Goal: Book appointment/travel/reservation

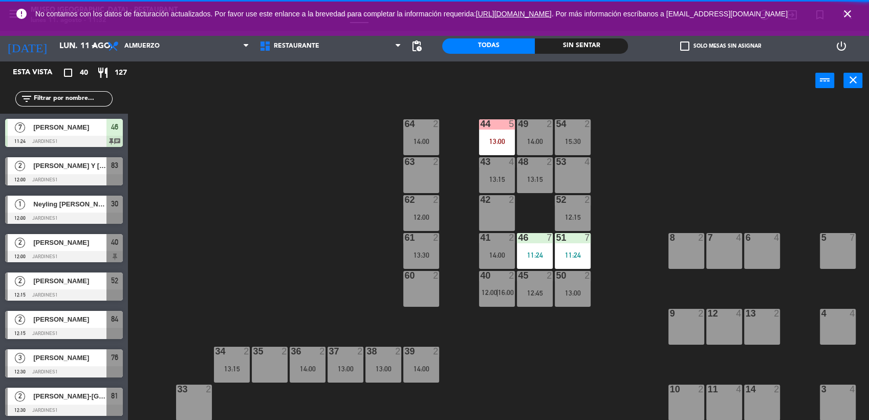
click at [358, 59] on div "Restaurante Roof Top Restaurante Restaurante Roof Top" at bounding box center [330, 46] width 152 height 31
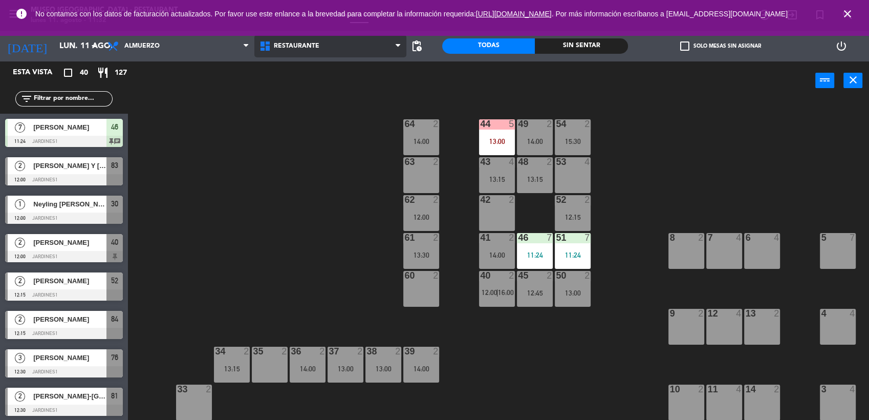
click at [360, 54] on span "Restaurante" at bounding box center [330, 46] width 152 height 23
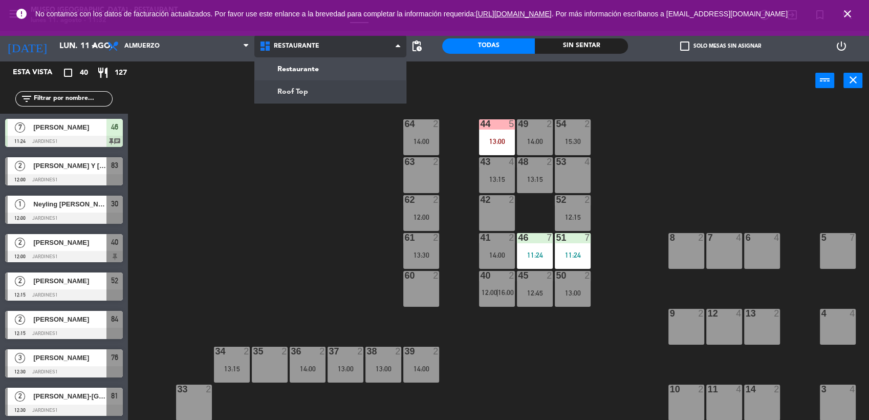
click at [344, 85] on ng-component "menu [GEOGRAPHIC_DATA] - Restaurant lunes 11. agosto - 11:32 Mis reservas Mapa …" at bounding box center [434, 210] width 869 height 420
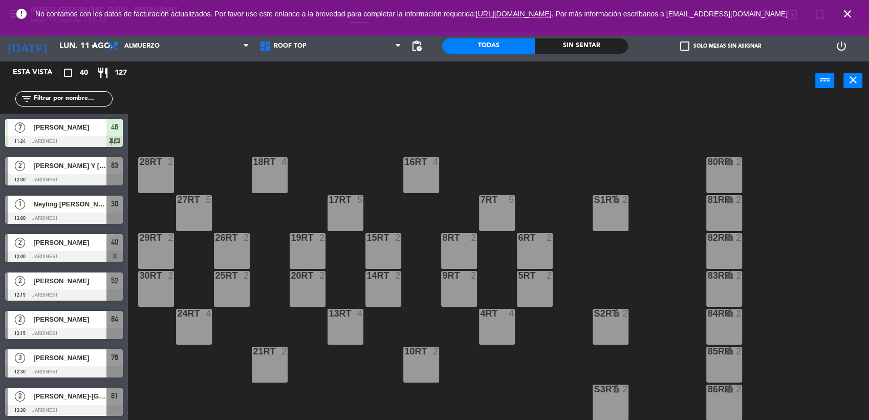
click at [485, 174] on div "18RT 4 16RT 4 28RT 2 80RR lock 2 27RT 5 7RT 5 S1RT lock 2 17RT 5 81RR lock 2 29…" at bounding box center [503, 261] width 732 height 320
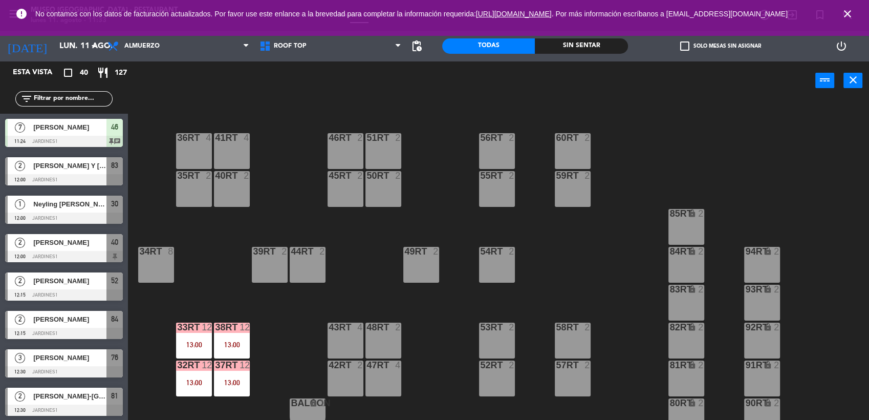
scroll to position [453, 0]
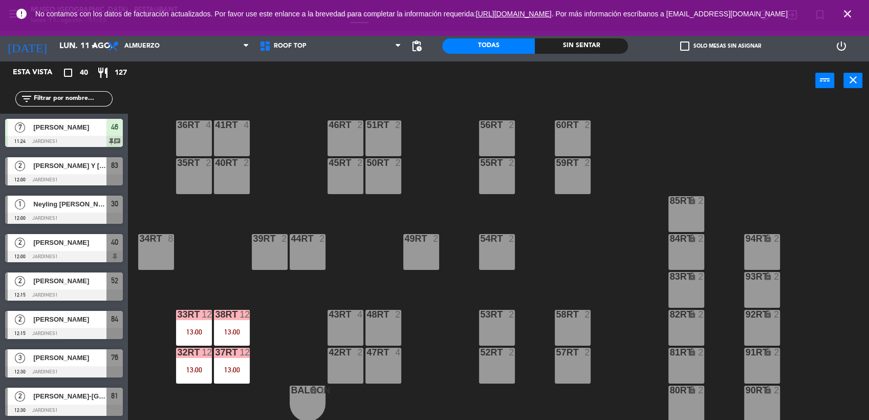
click at [216, 322] on div "38rt 12 13:00" at bounding box center [232, 328] width 36 height 36
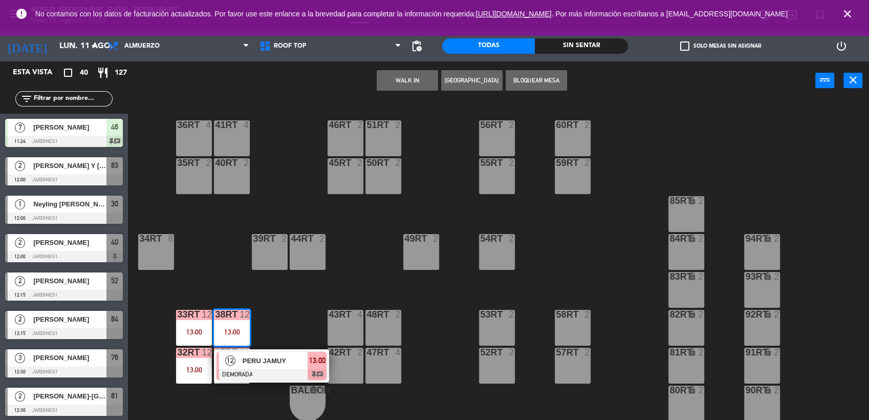
click at [263, 355] on span "PERU JAMUY" at bounding box center [275, 360] width 65 height 11
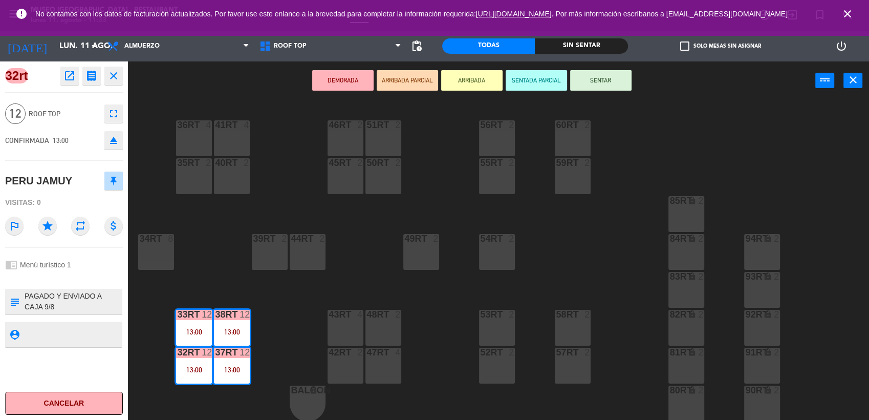
click at [73, 83] on button "open_in_new" at bounding box center [69, 76] width 18 height 18
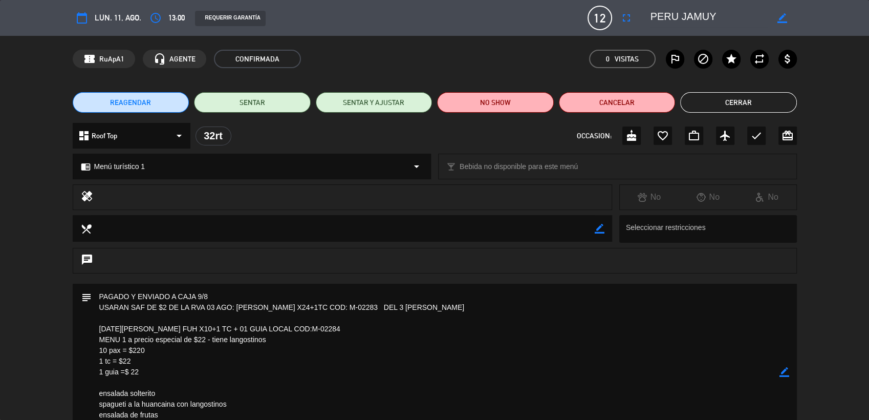
click at [455, 361] on textarea at bounding box center [436, 371] width 688 height 177
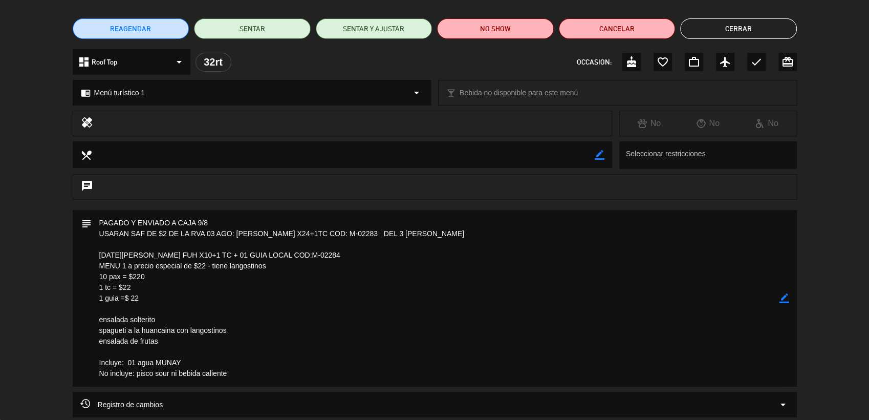
scroll to position [91, 0]
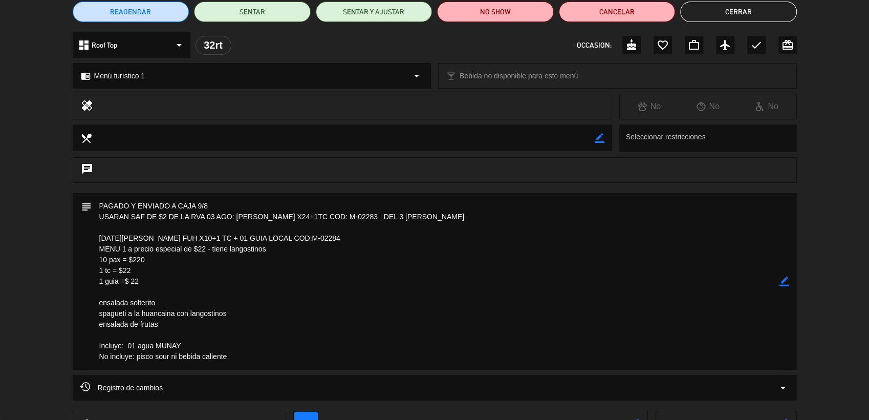
click at [362, 237] on textarea at bounding box center [436, 281] width 688 height 177
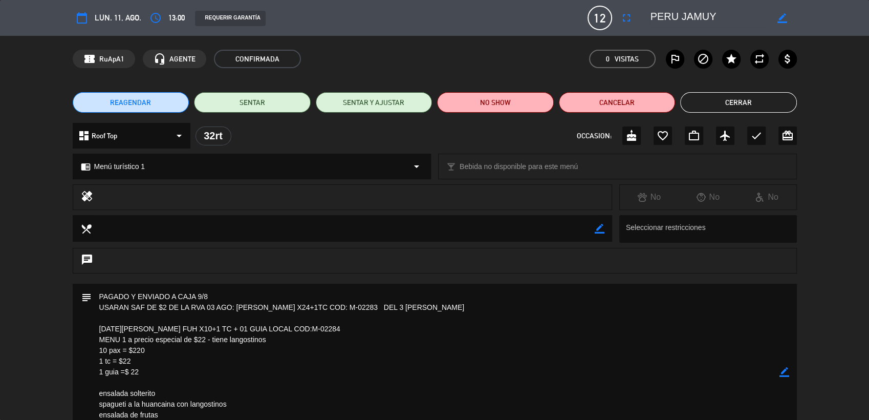
click at [763, 114] on div "REAGENDAR SENTAR SENTAR Y AJUSTAR NO SHOW Cancelar Cerrar" at bounding box center [434, 102] width 869 height 41
click at [726, 95] on button "Cerrar" at bounding box center [738, 102] width 117 height 20
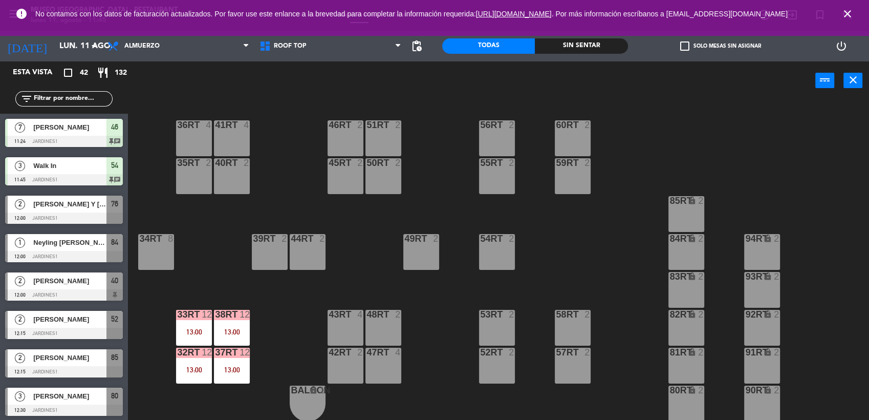
scroll to position [1, 0]
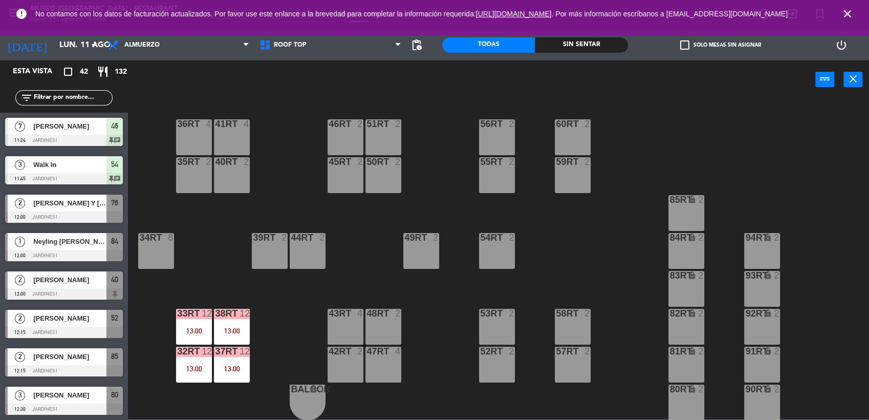
click at [277, 276] on div "18RT 4 16RT 4 28RT 2 80RR lock 2 27RT 5 7RT 5 S1RT lock 2 17RT 5 81RR lock 2 29…" at bounding box center [503, 260] width 732 height 320
click at [212, 352] on div "12" at bounding box center [211, 350] width 17 height 9
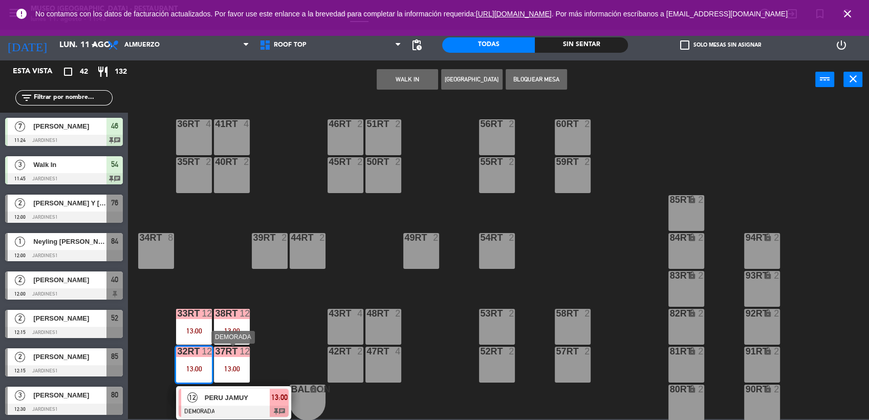
click at [235, 388] on div "12 PERU JAMUY DEMORADA 13:00 chat" at bounding box center [233, 402] width 130 height 33
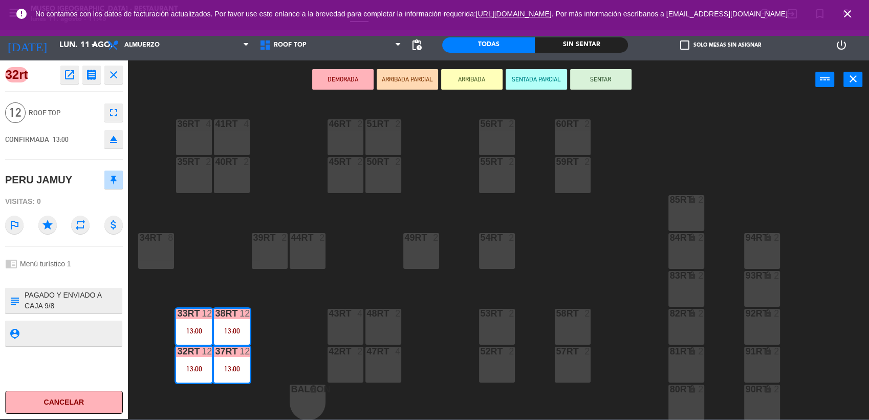
click at [76, 290] on textarea at bounding box center [73, 300] width 98 height 21
click at [308, 320] on div "18RT 4 16RT 4 28RT 2 80RR lock 2 27RT 5 7RT 5 S1RT lock 2 17RT 5 81RR lock 2 29…" at bounding box center [503, 260] width 732 height 320
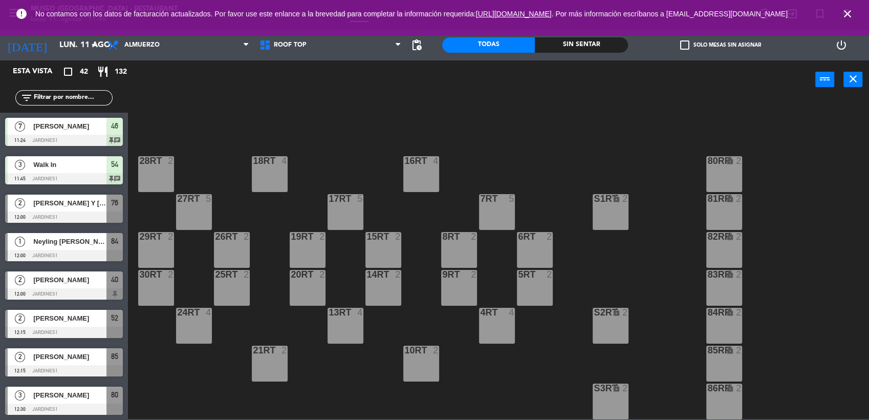
scroll to position [453, 0]
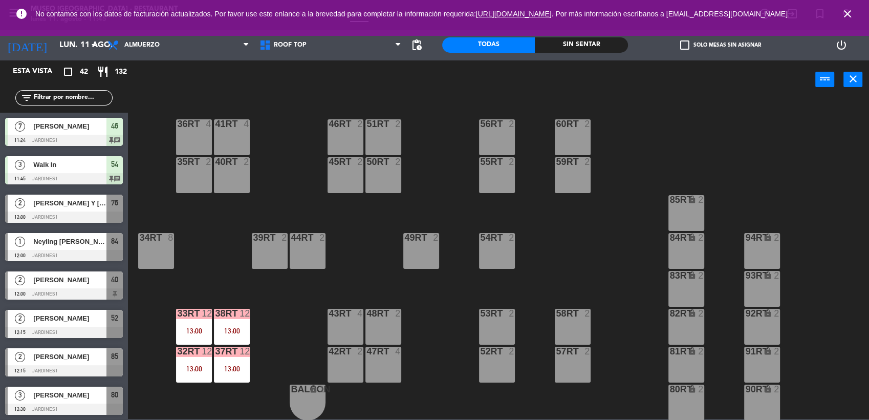
click at [209, 348] on div "12" at bounding box center [207, 350] width 10 height 9
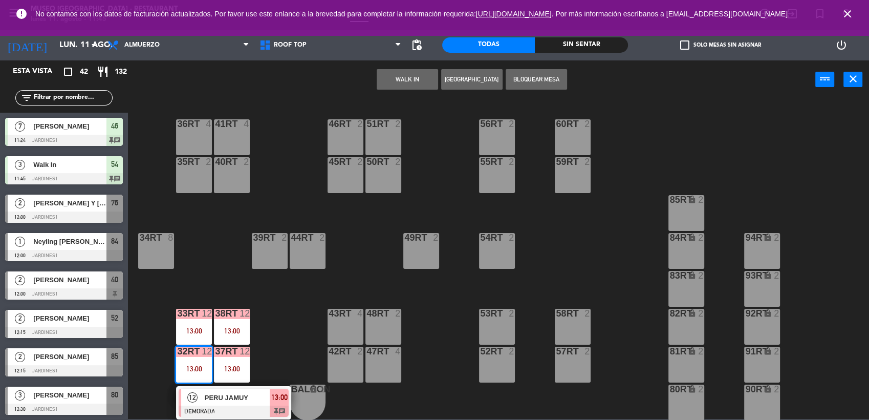
click at [251, 375] on div "18RT 4 16RT 4 28RT 2 80RR lock 2 27RT 5 7RT 5 S1RT lock 2 17RT 5 81RR lock 2 29…" at bounding box center [503, 260] width 732 height 320
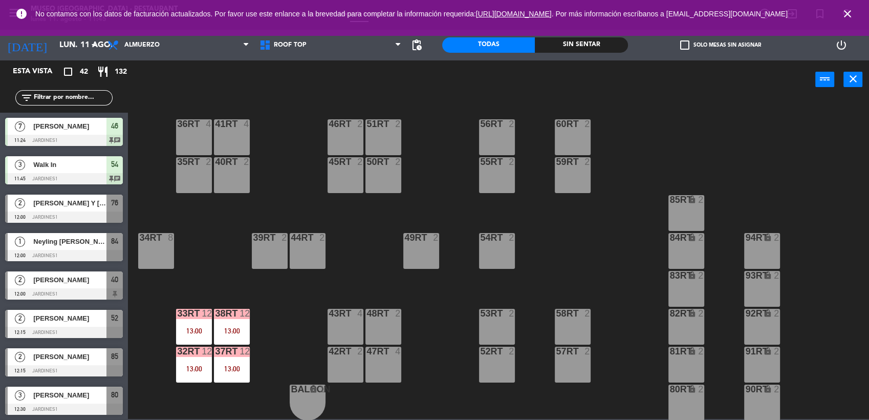
click at [241, 370] on div "13:00" at bounding box center [232, 368] width 36 height 7
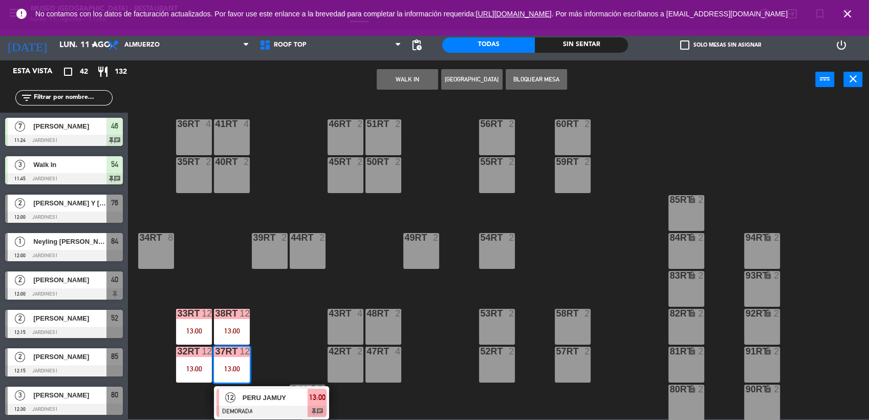
click at [253, 409] on div at bounding box center [271, 410] width 110 height 11
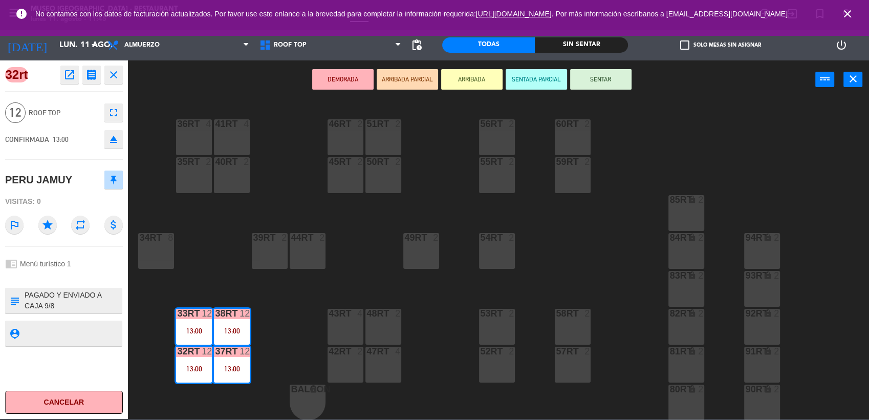
click at [278, 324] on div "18RT 4 16RT 4 28RT 2 80RR lock 2 27RT 5 7RT 5 S1RT lock 2 17RT 5 81RR lock 2 29…" at bounding box center [503, 260] width 732 height 320
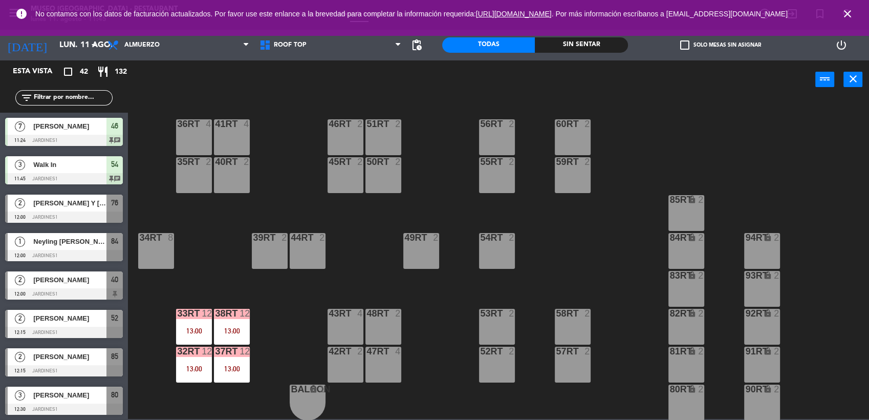
click at [227, 327] on div "13:00" at bounding box center [232, 330] width 36 height 7
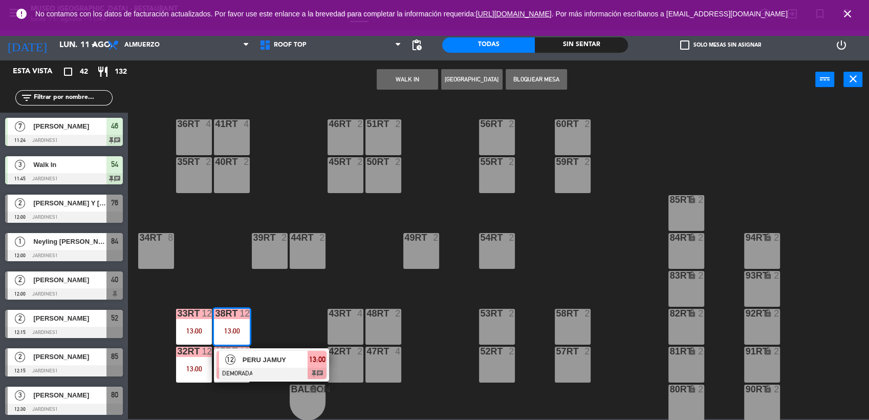
click at [244, 370] on div at bounding box center [271, 372] width 110 height 11
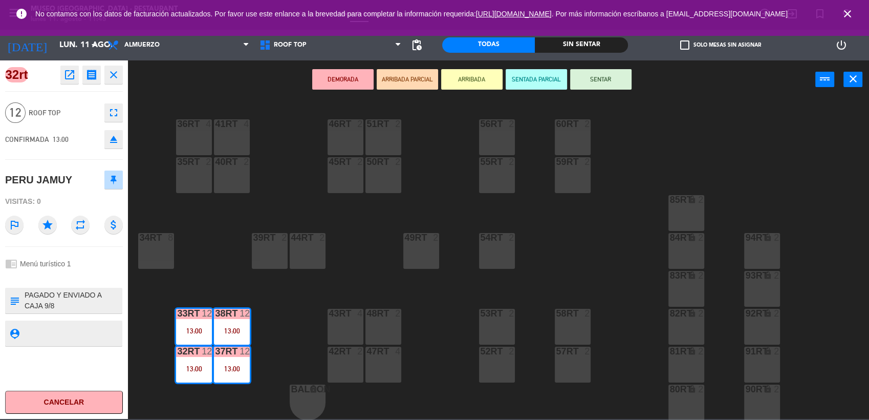
click at [305, 330] on div "18RT 4 16RT 4 28RT 2 80RR lock 2 27RT 5 7RT 5 S1RT lock 2 17RT 5 81RR lock 2 29…" at bounding box center [503, 260] width 732 height 320
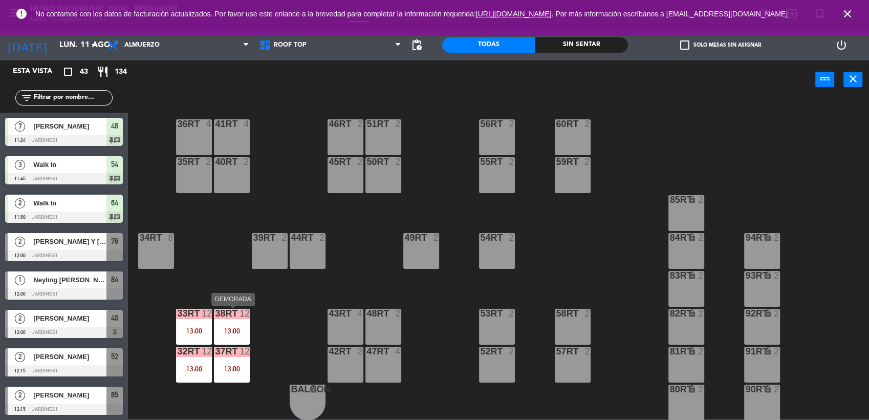
click at [235, 320] on div "38rt 12 13:00" at bounding box center [232, 327] width 36 height 36
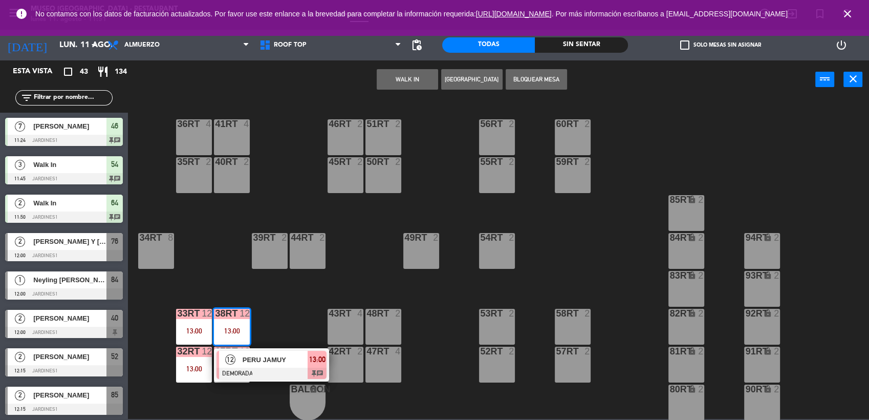
click at [259, 362] on span "PERU JAMUY" at bounding box center [275, 359] width 65 height 11
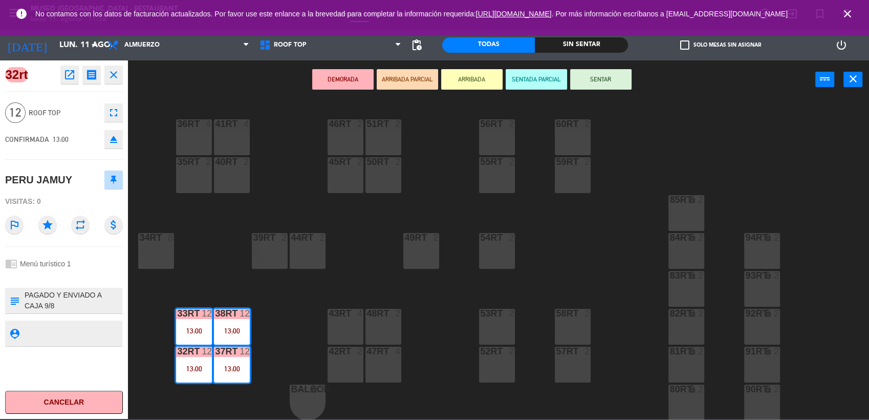
click at [377, 325] on div "48RT 2" at bounding box center [383, 327] width 36 height 36
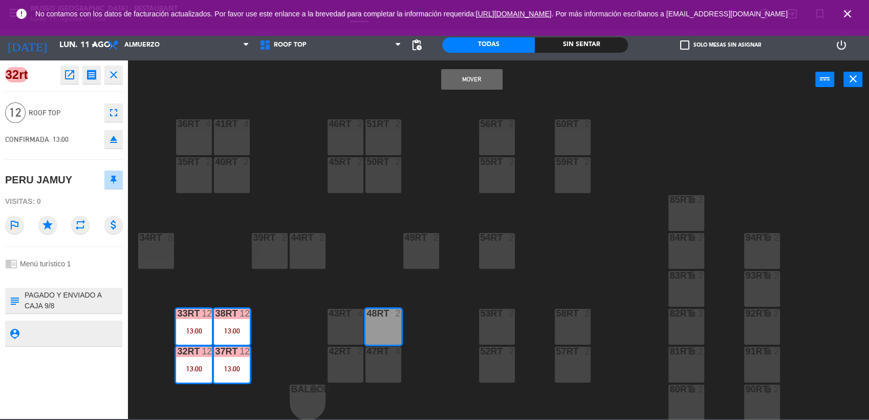
click at [382, 269] on div "18RT 4 16RT 4 28RT 2 80RR lock 2 27RT 5 7RT 5 S1RT lock 2 17RT 5 81RR lock 2 29…" at bounding box center [503, 260] width 732 height 320
